Goal: Task Accomplishment & Management: Manage account settings

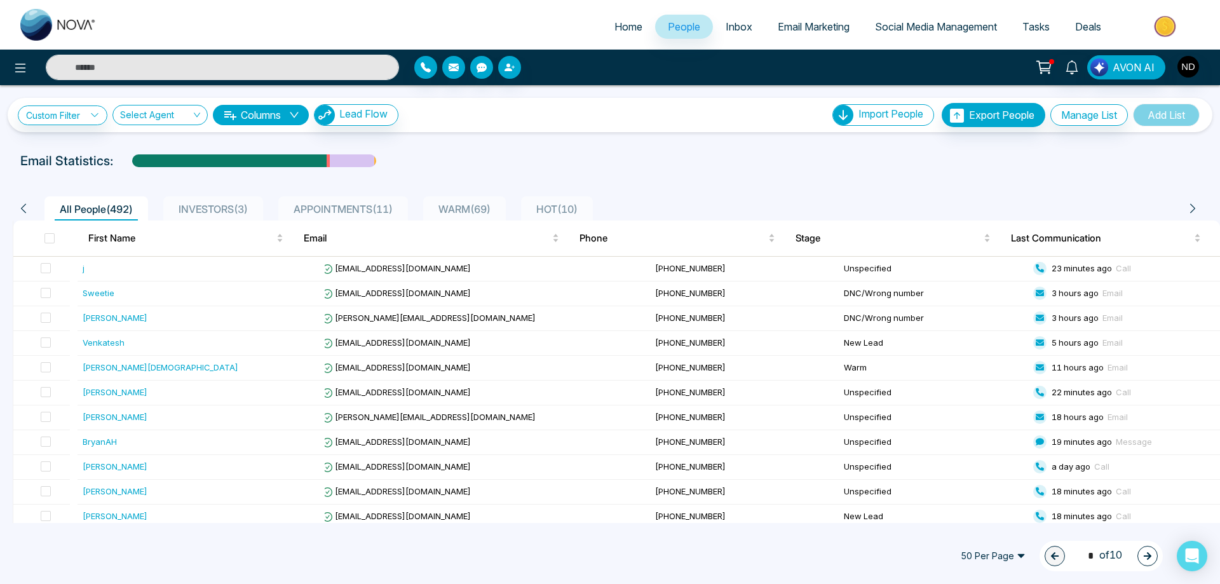
click at [257, 61] on input "text" at bounding box center [222, 67] width 353 height 25
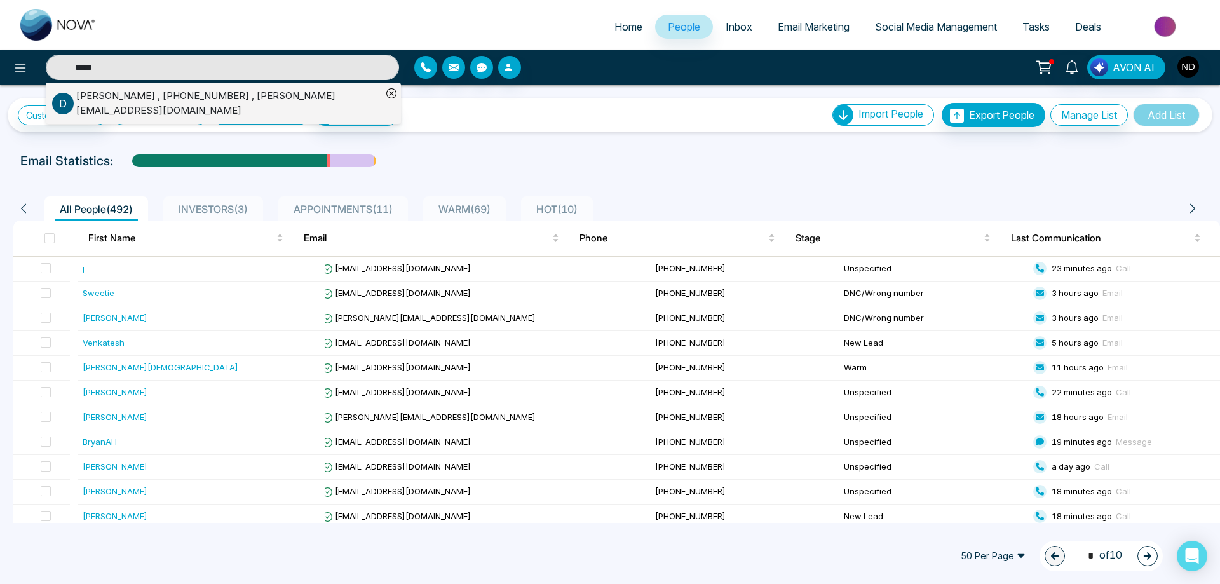
type input "*****"
click at [215, 97] on div "[PERSON_NAME] , [PHONE_NUMBER] , [PERSON_NAME][EMAIL_ADDRESS][DOMAIN_NAME]" at bounding box center [229, 103] width 306 height 29
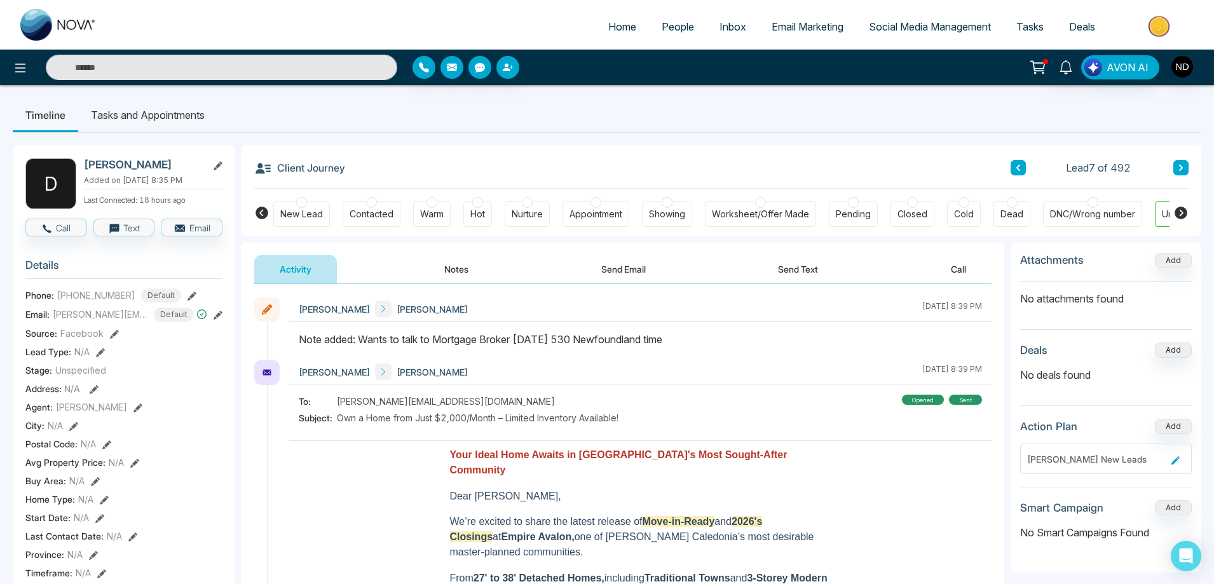
click at [794, 269] on button "Send Text" at bounding box center [797, 269] width 91 height 29
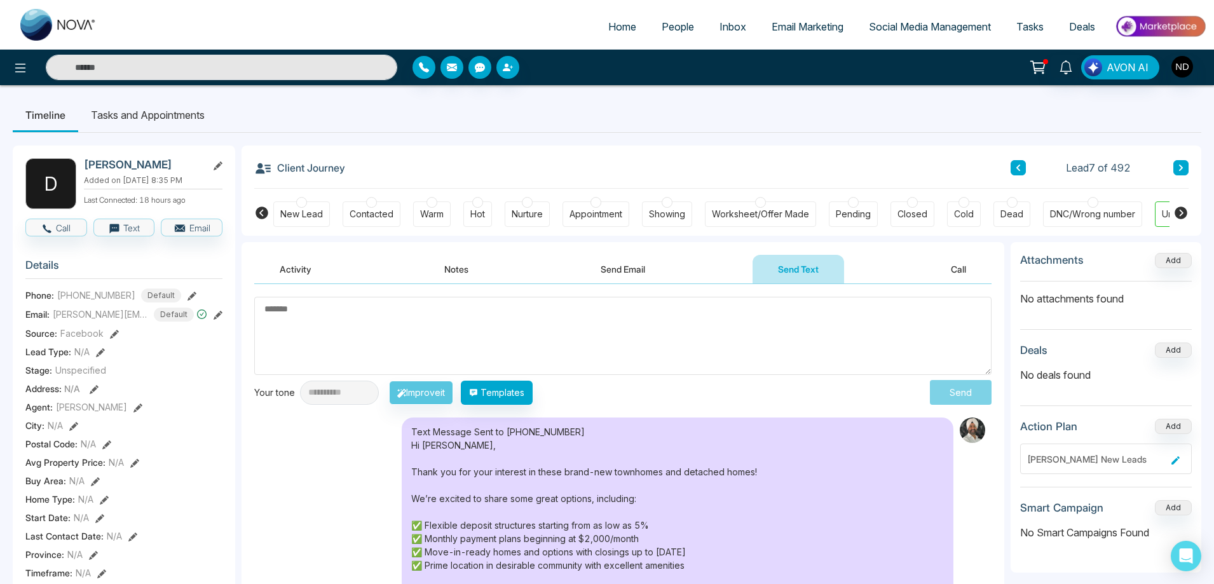
click at [619, 271] on button "Send Email" at bounding box center [622, 269] width 95 height 29
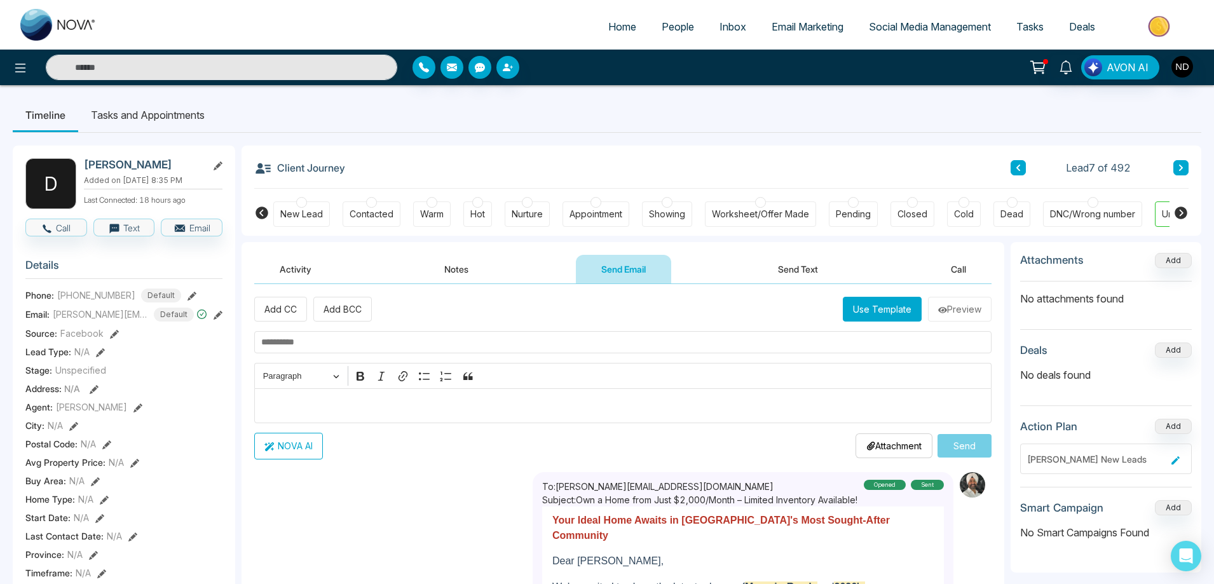
click at [452, 270] on button "Notes" at bounding box center [456, 269] width 75 height 29
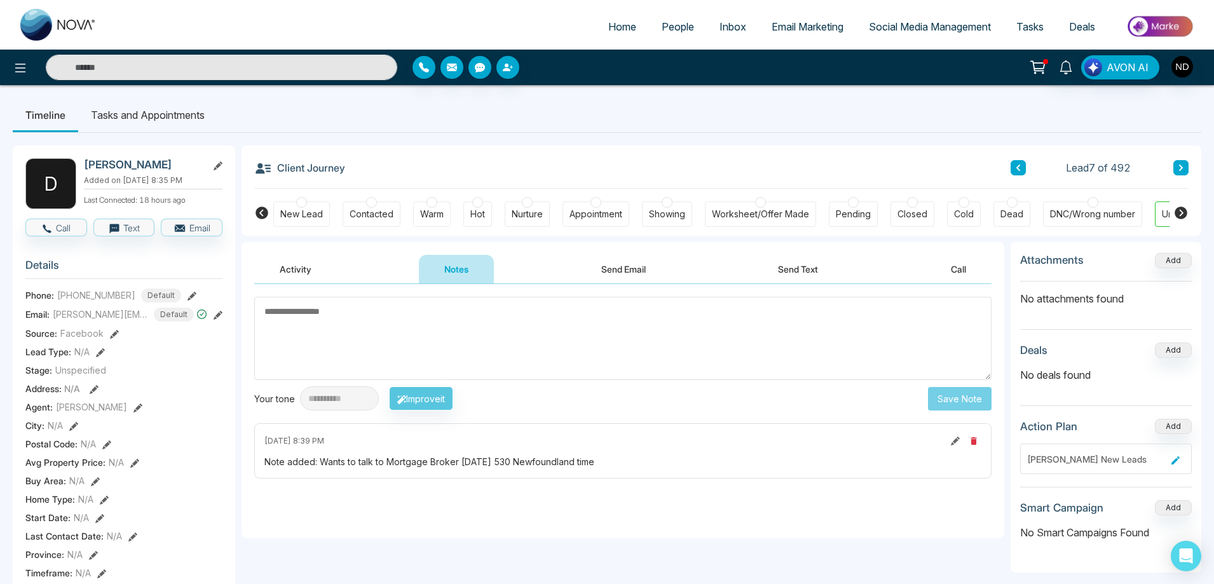
click at [297, 267] on button "Activity" at bounding box center [295, 269] width 83 height 29
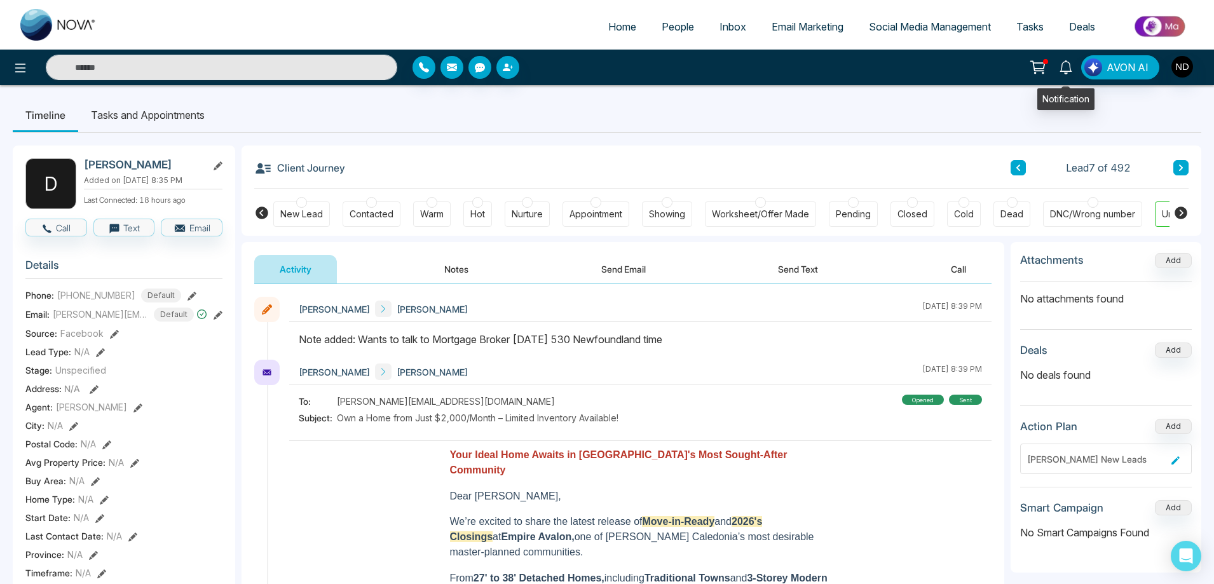
click at [1064, 71] on icon at bounding box center [1066, 67] width 14 height 14
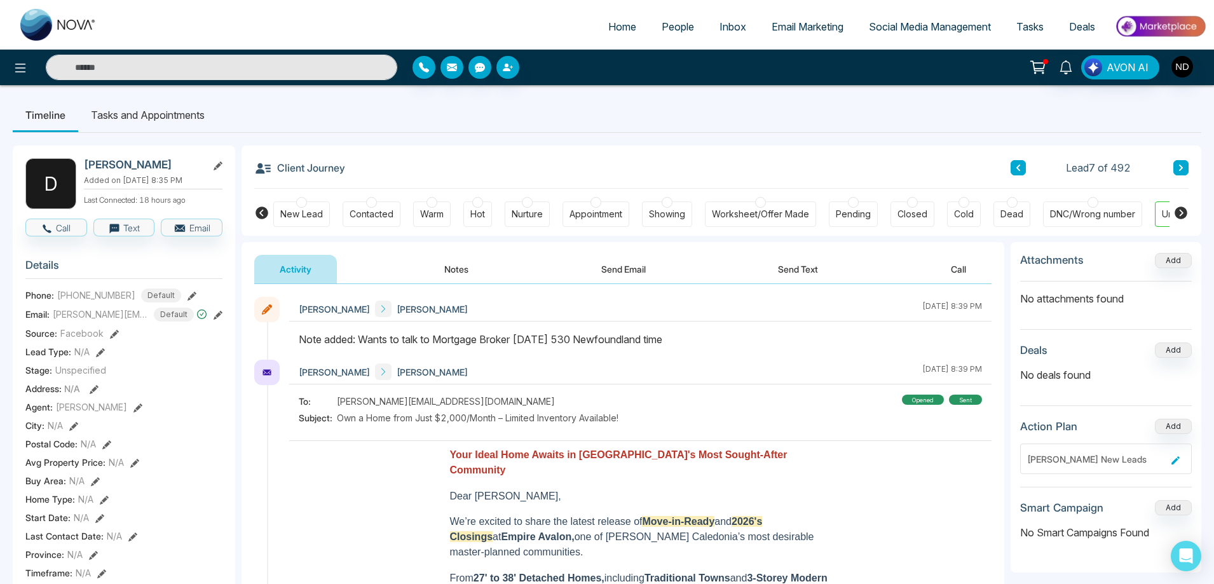
click at [665, 22] on span "People" at bounding box center [677, 26] width 32 height 13
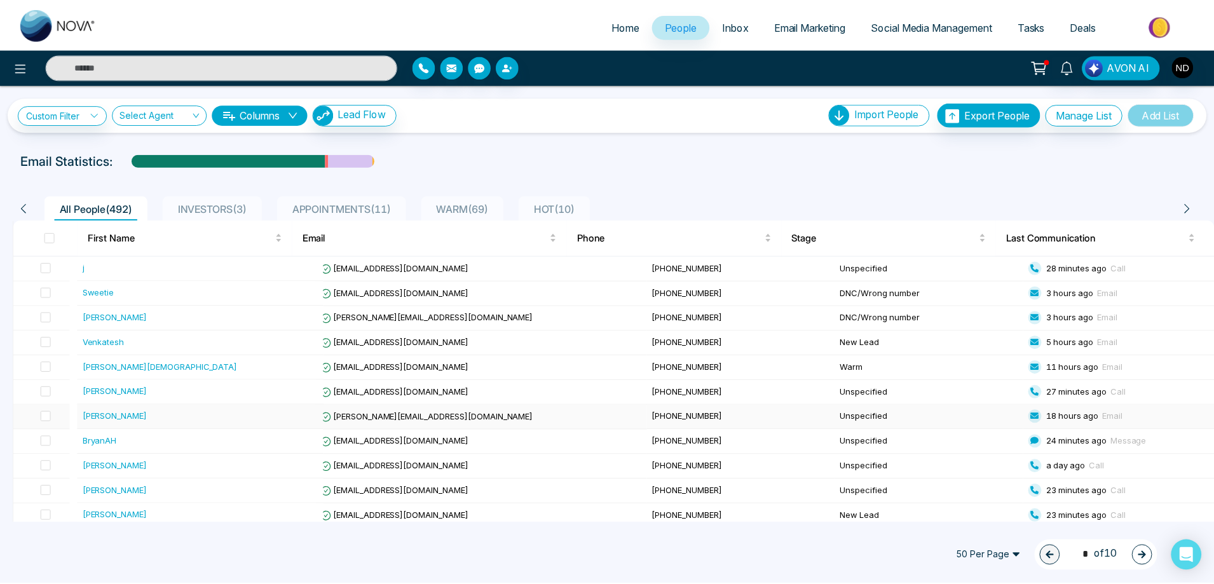
scroll to position [64, 0]
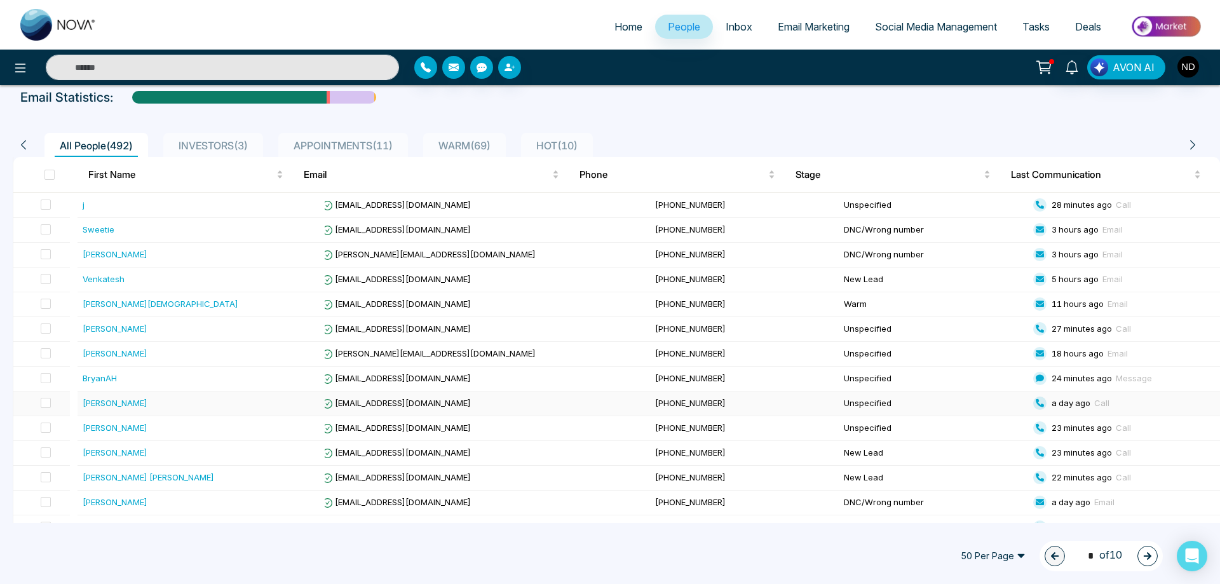
click at [118, 400] on div "[PERSON_NAME]" at bounding box center [115, 403] width 65 height 13
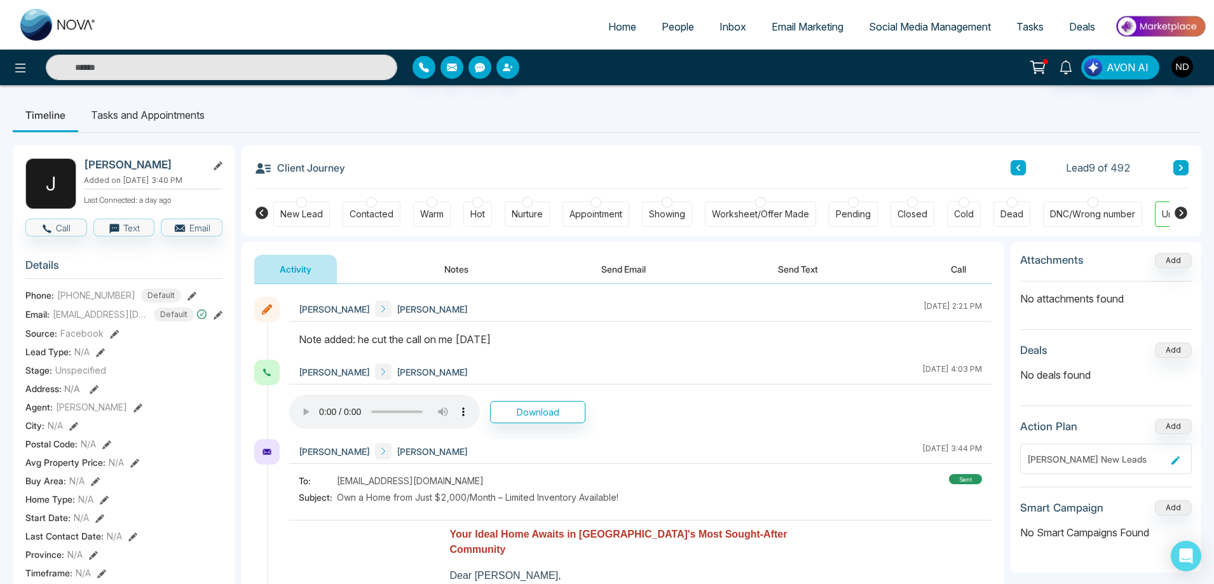
click at [667, 27] on span "People" at bounding box center [677, 26] width 32 height 13
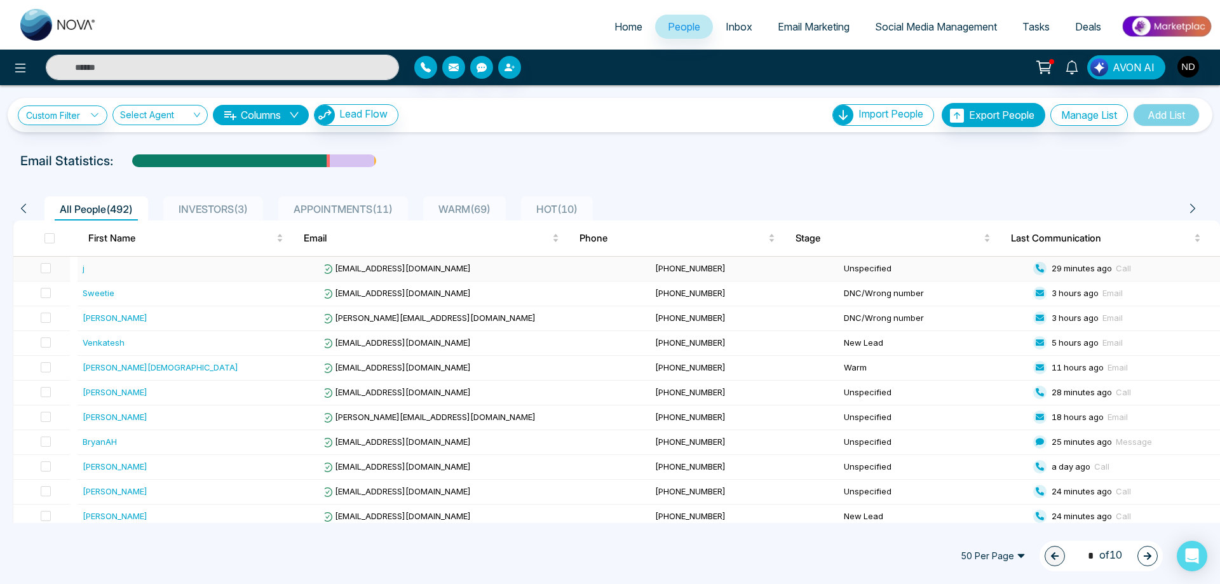
click at [90, 266] on div "j" at bounding box center [201, 268] width 236 height 13
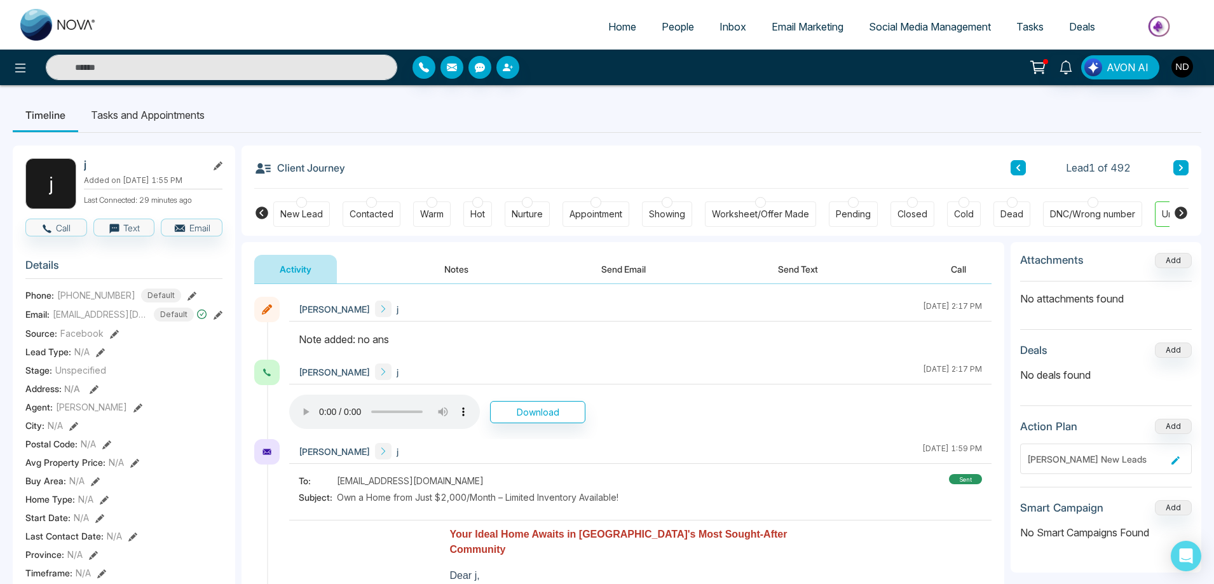
click at [1177, 169] on icon at bounding box center [1180, 168] width 6 height 8
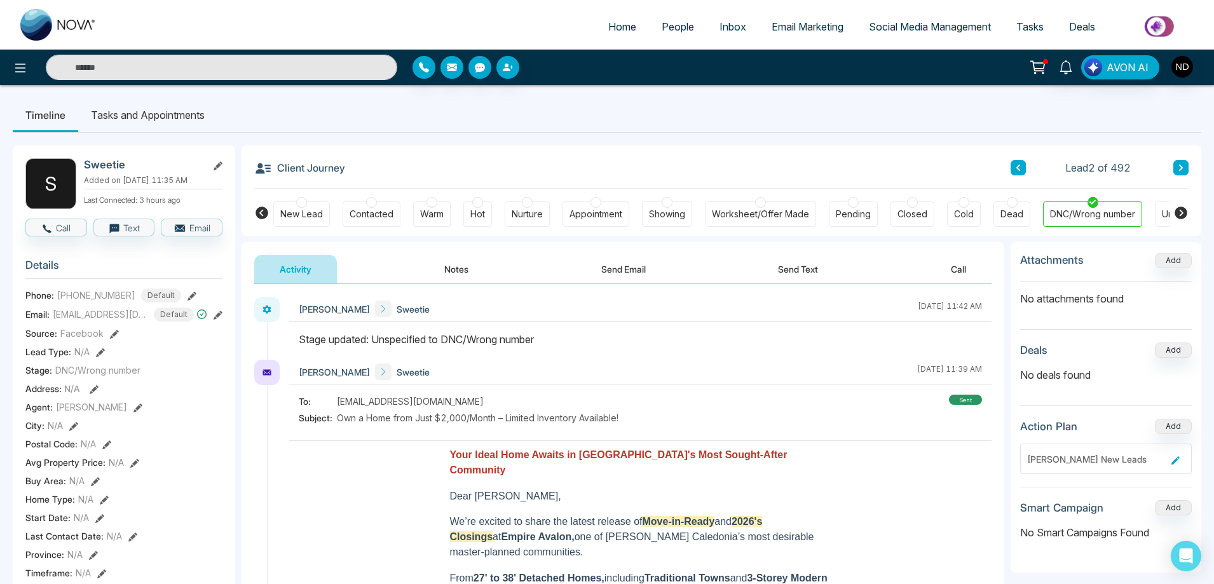
drag, startPoint x: 1177, startPoint y: 169, endPoint x: 1181, endPoint y: 163, distance: 6.9
click at [1177, 168] on icon at bounding box center [1180, 168] width 6 height 8
click at [1181, 163] on button at bounding box center [1180, 167] width 15 height 15
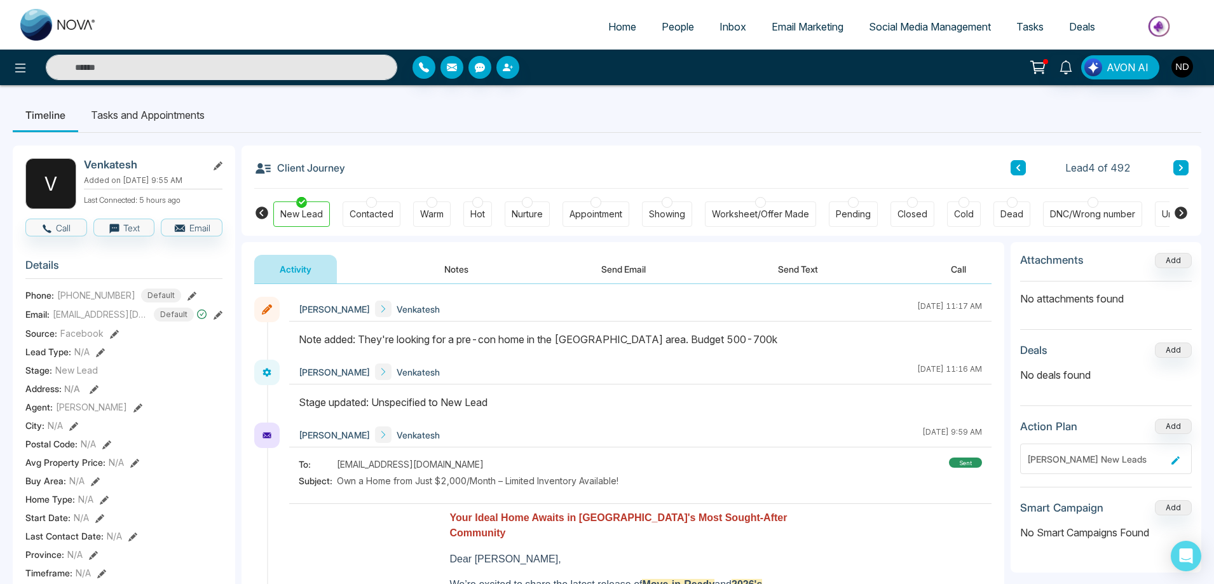
click at [1181, 163] on button at bounding box center [1180, 167] width 15 height 15
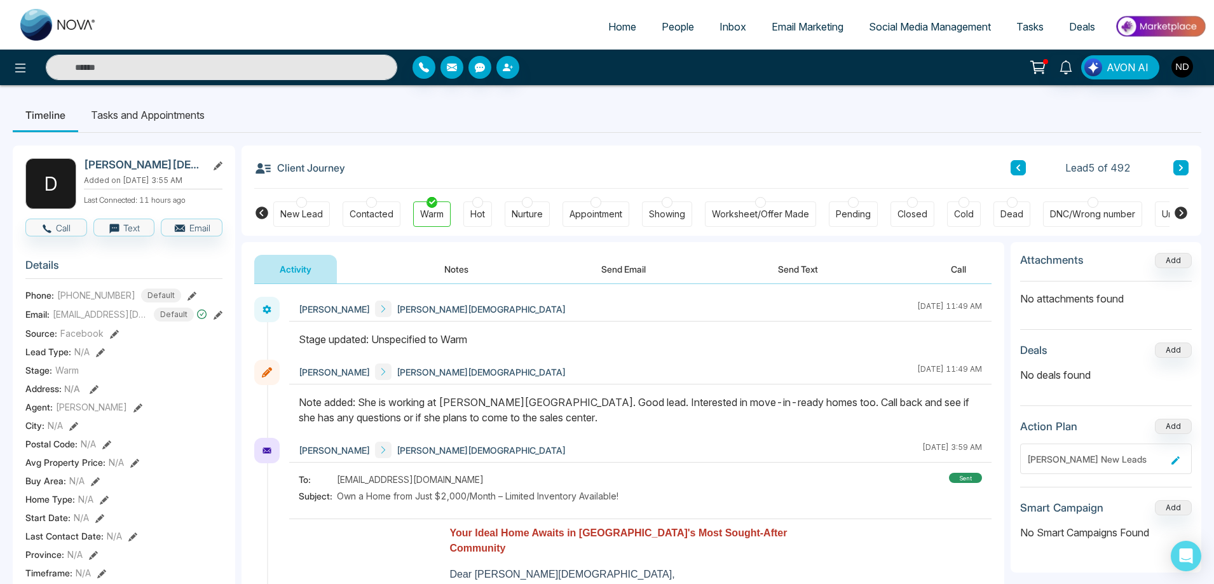
click at [1181, 163] on button at bounding box center [1180, 167] width 15 height 15
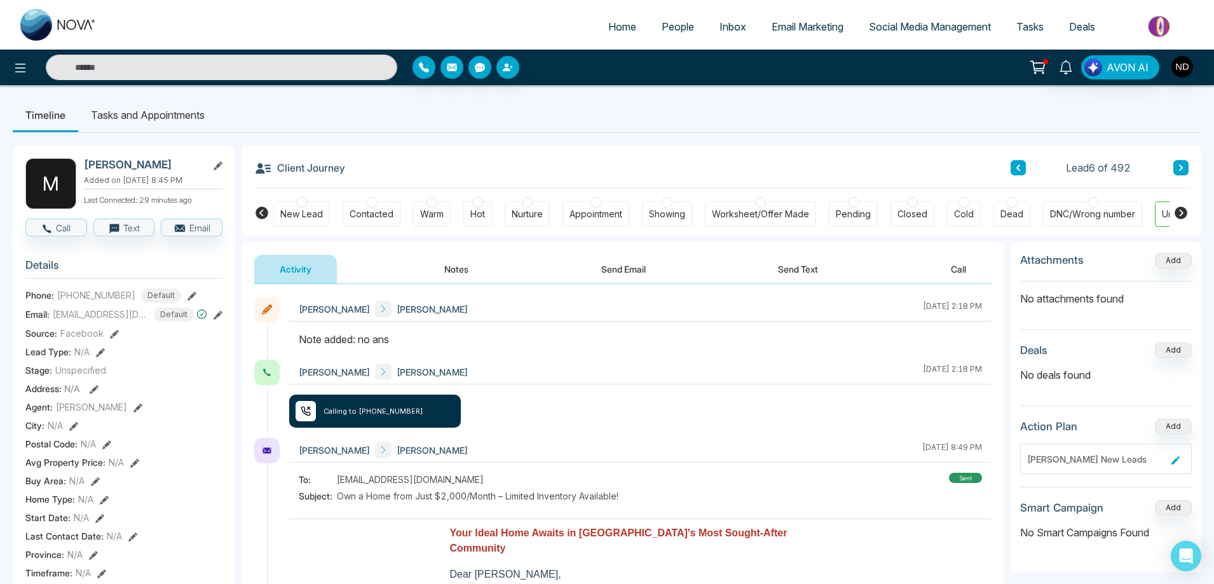
click at [1181, 163] on button at bounding box center [1180, 167] width 15 height 15
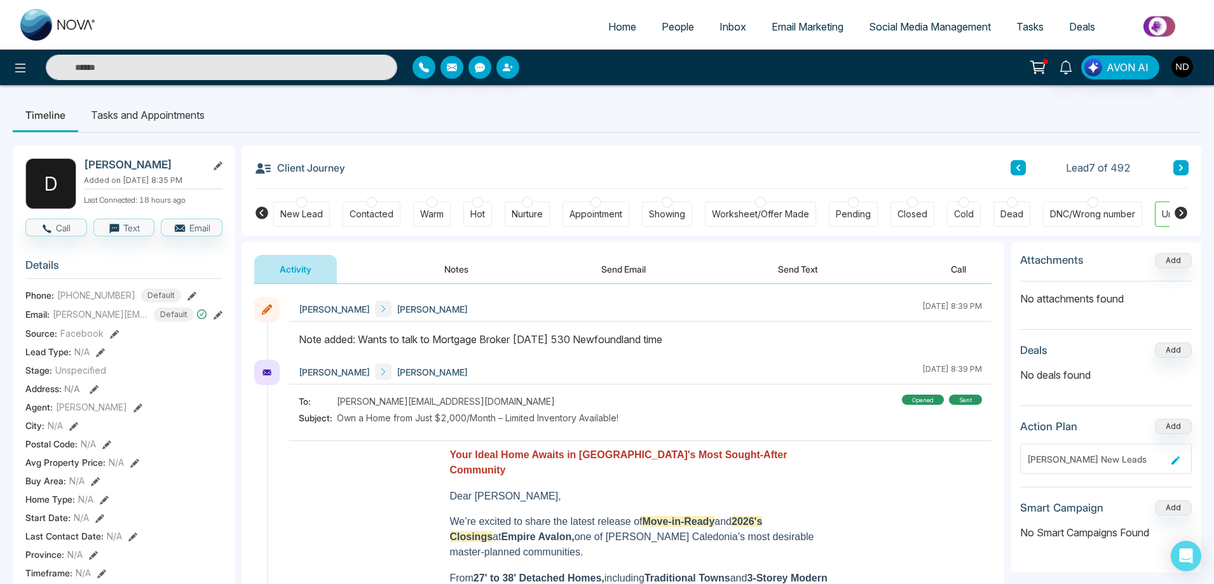
click at [1181, 163] on button at bounding box center [1180, 167] width 15 height 15
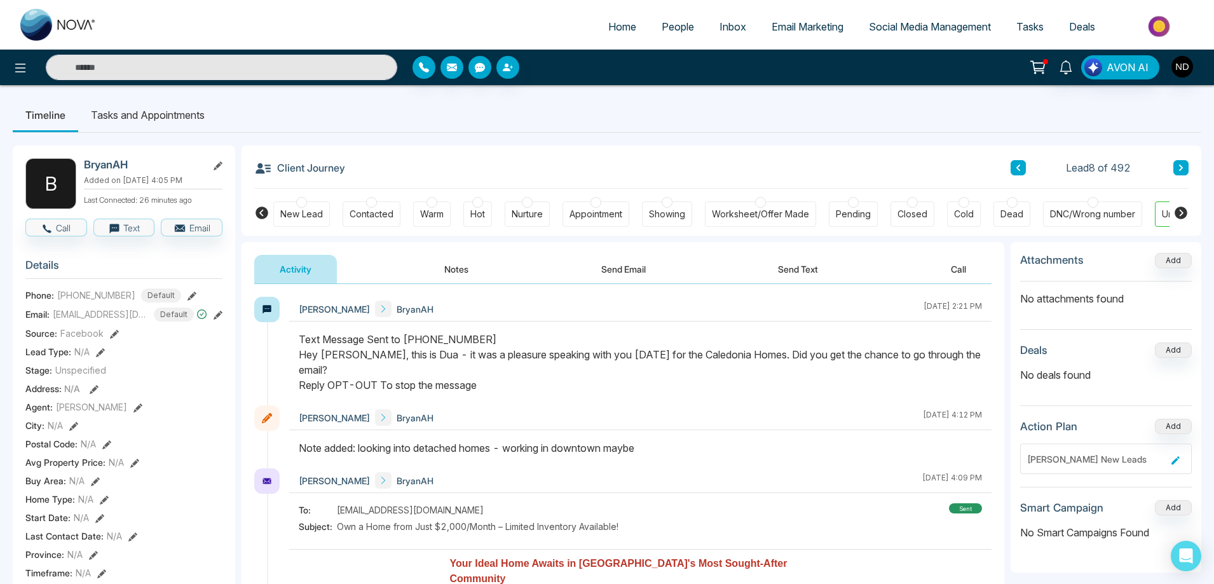
click at [362, 222] on div "Contacted" at bounding box center [371, 213] width 58 height 25
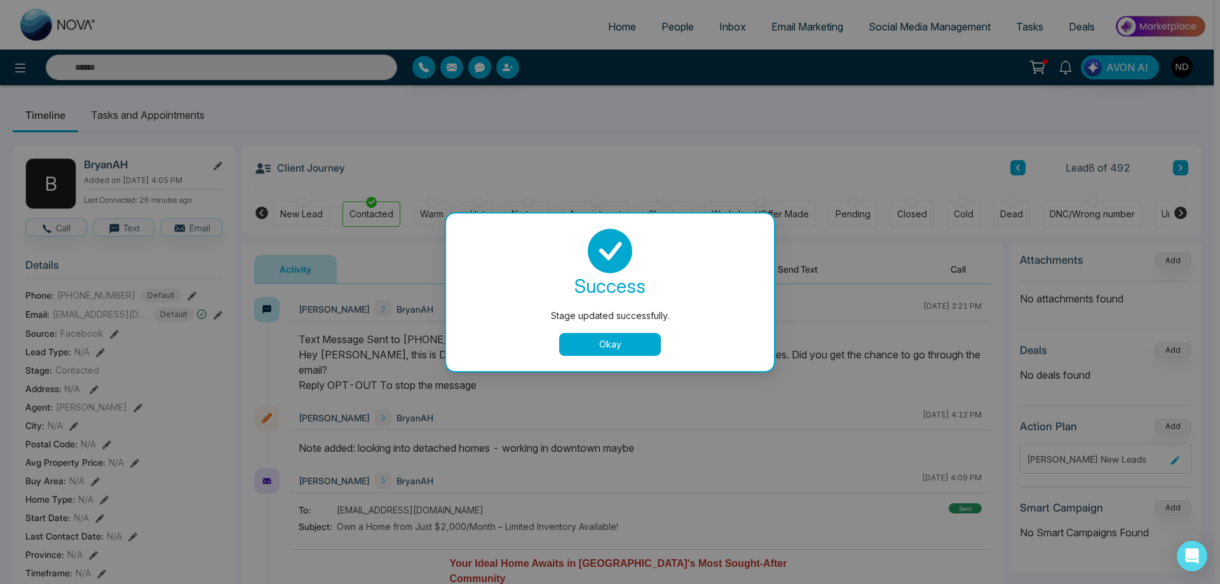
click at [618, 349] on button "Okay" at bounding box center [610, 344] width 102 height 23
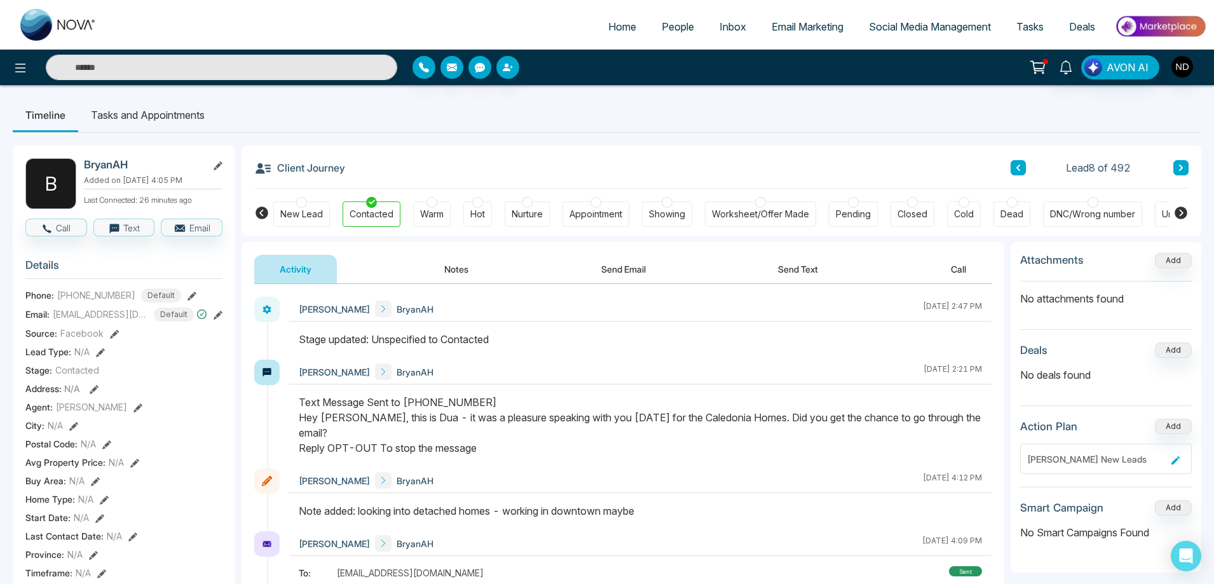
click at [1184, 175] on button at bounding box center [1180, 167] width 15 height 15
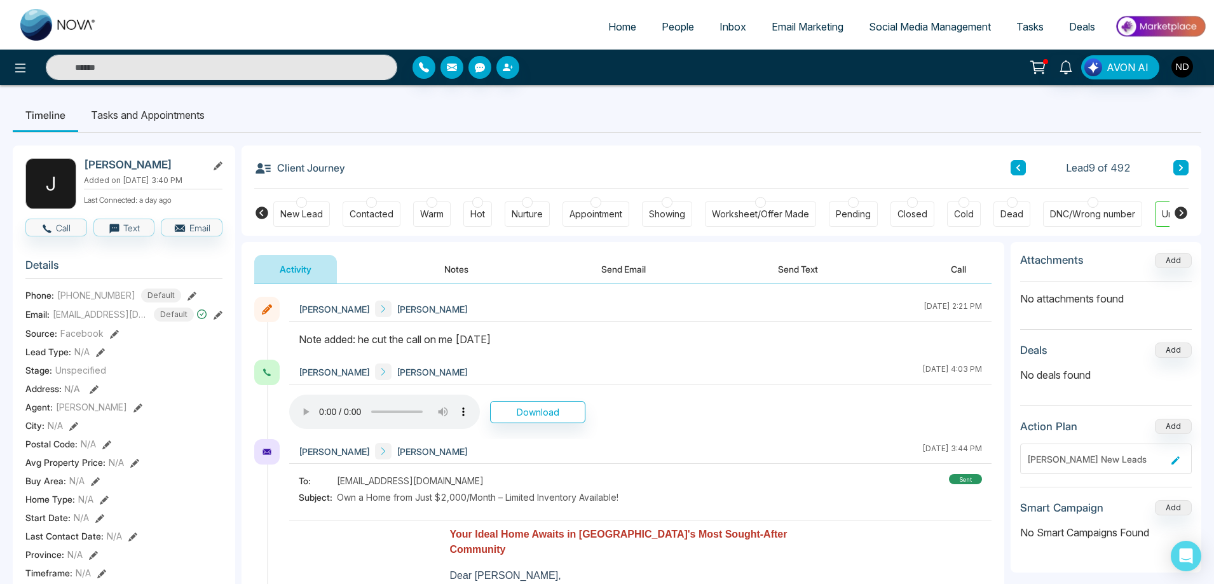
click at [311, 214] on div "New Lead" at bounding box center [301, 214] width 43 height 13
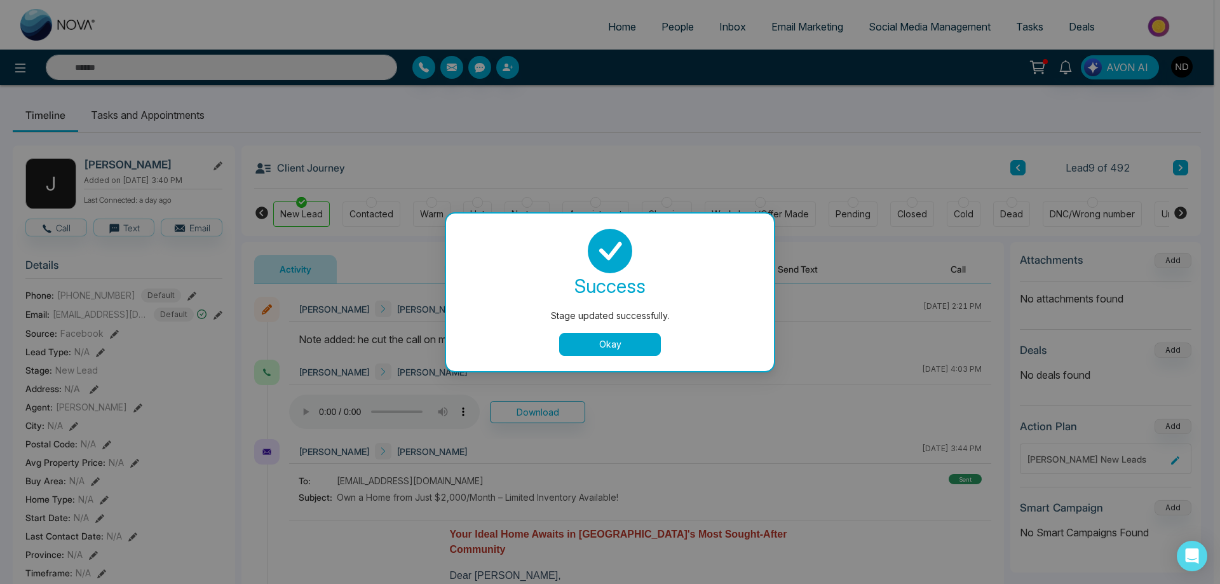
click at [609, 345] on button "Okay" at bounding box center [610, 344] width 102 height 23
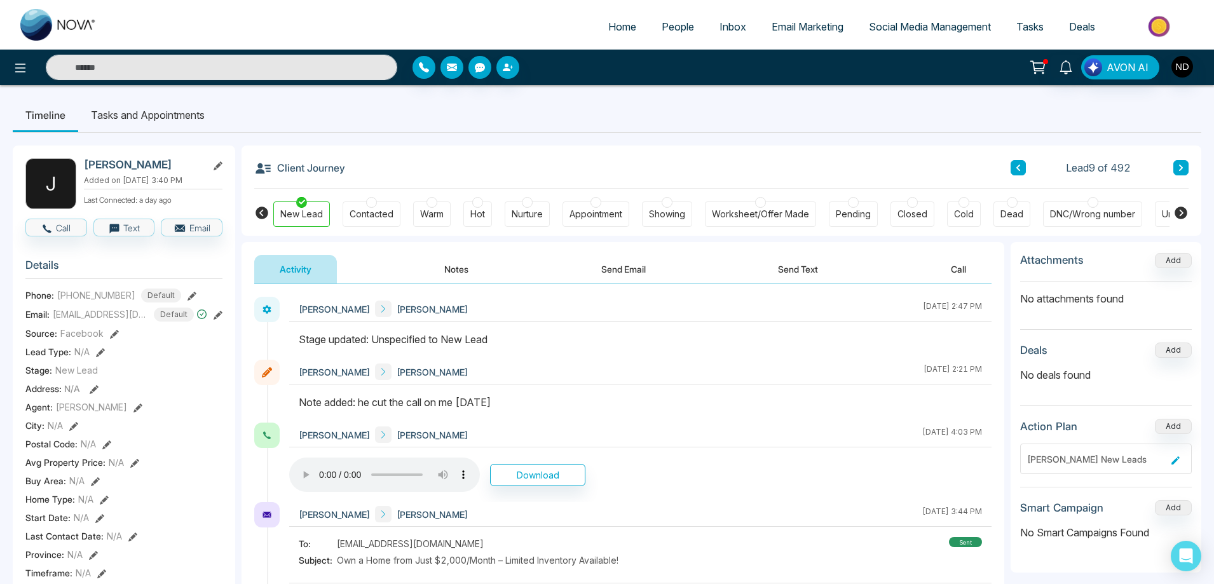
click at [1185, 170] on button at bounding box center [1180, 167] width 15 height 15
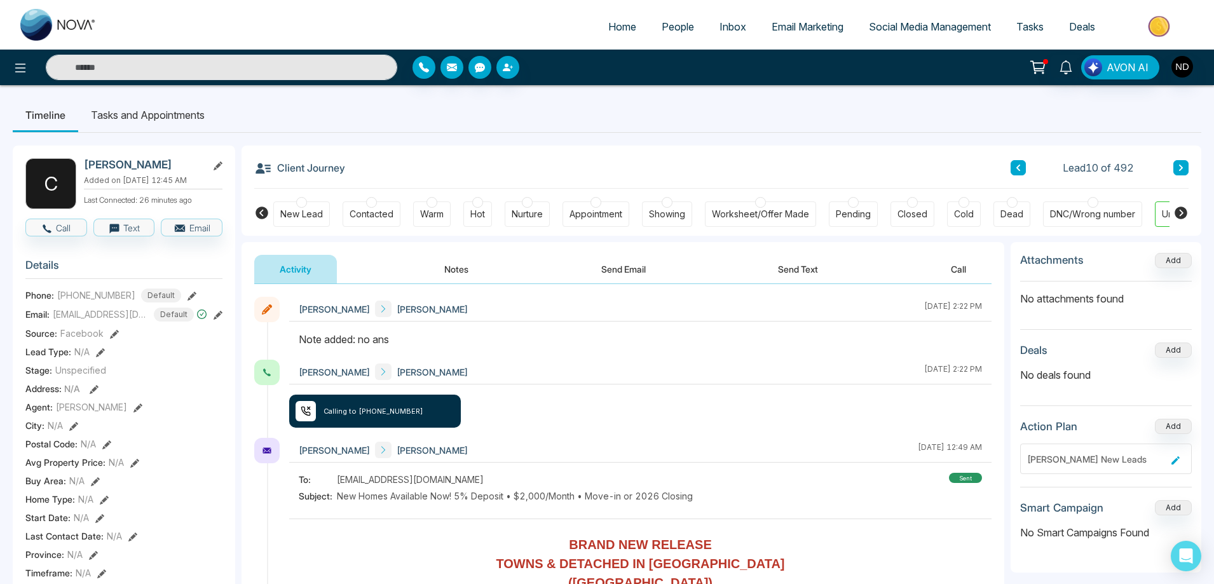
click at [314, 208] on div "New Lead" at bounding box center [301, 214] width 43 height 13
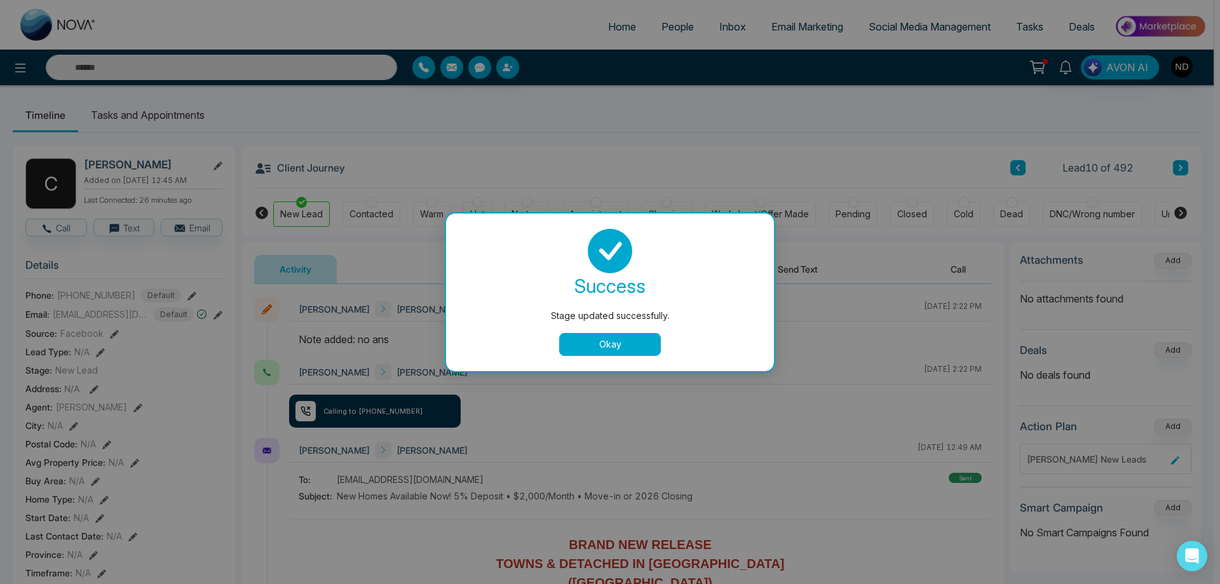
click at [583, 334] on button "Okay" at bounding box center [610, 344] width 102 height 23
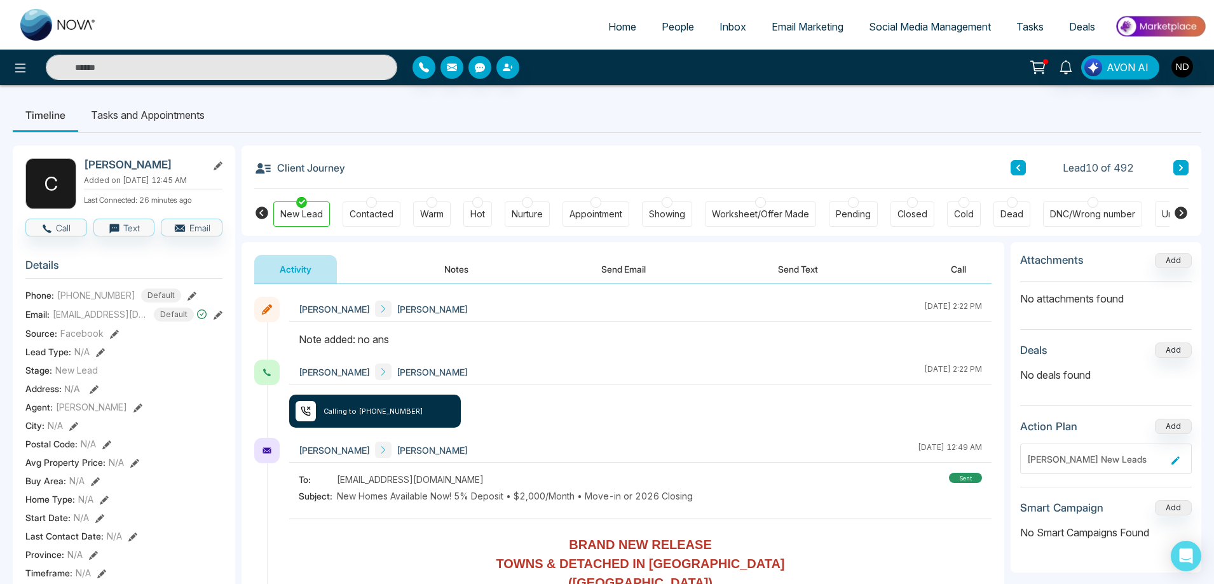
click at [1177, 168] on icon at bounding box center [1180, 168] width 6 height 8
click at [1178, 166] on icon at bounding box center [1180, 168] width 6 height 8
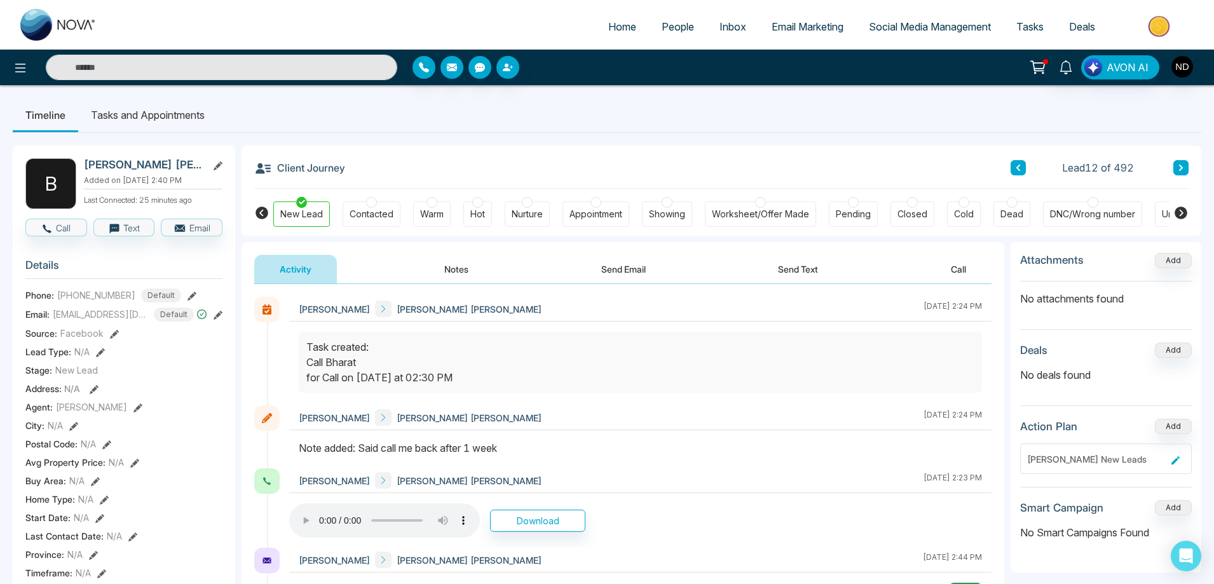
click at [384, 217] on div "Contacted" at bounding box center [371, 214] width 44 height 13
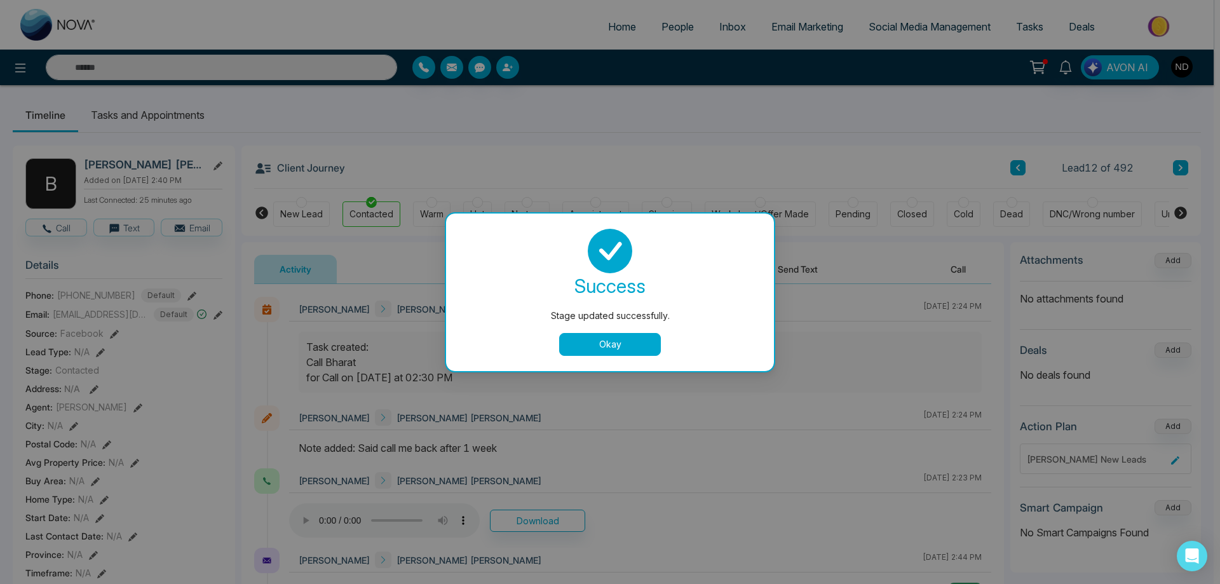
click at [628, 346] on button "Okay" at bounding box center [610, 344] width 102 height 23
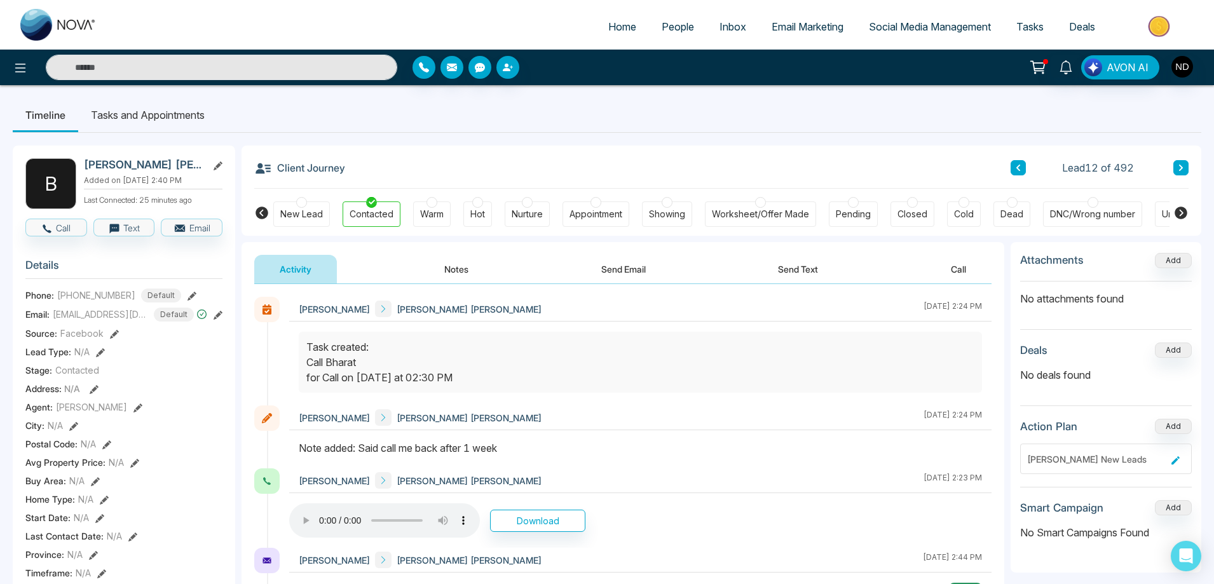
click at [1181, 168] on icon at bounding box center [1180, 168] width 6 height 8
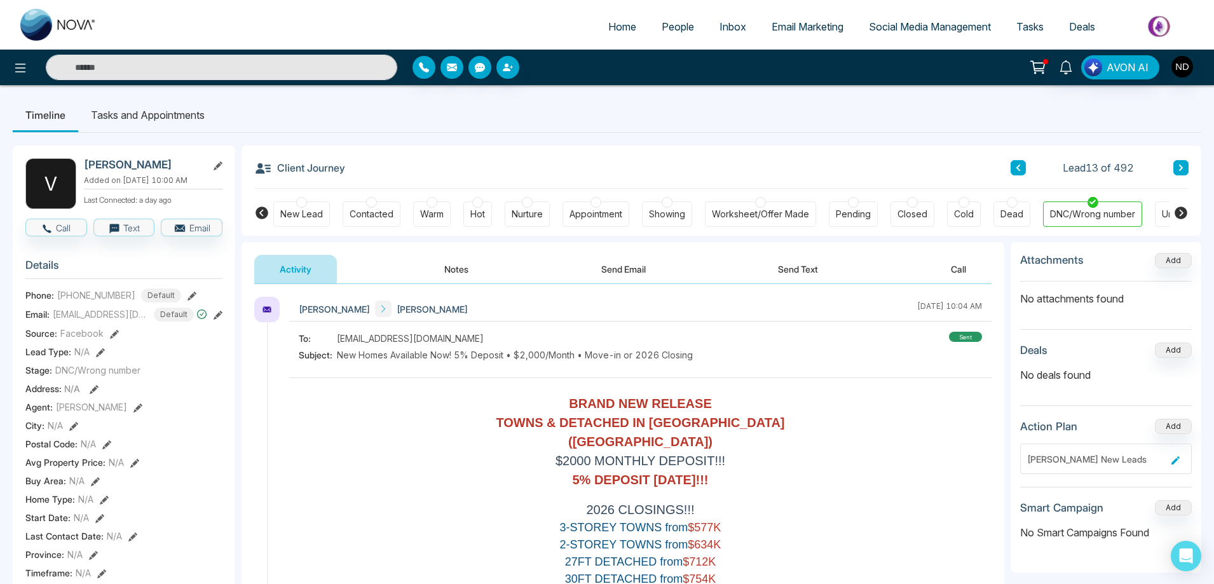
click at [1181, 168] on icon at bounding box center [1180, 168] width 6 height 8
